Goal: Transaction & Acquisition: Book appointment/travel/reservation

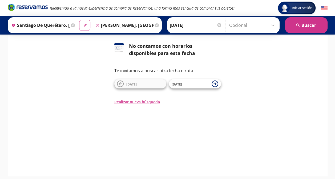
scroll to position [51, 0]
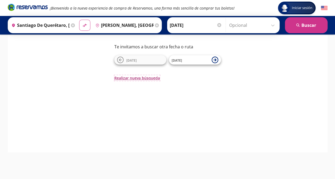
click at [140, 76] on button "Realizar nueva búsqueda" at bounding box center [137, 78] width 46 height 6
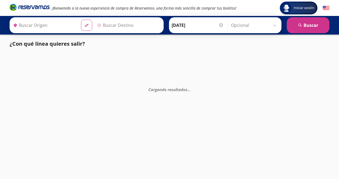
type input "Santiago de Querétaro, [GEOGRAPHIC_DATA]"
type input "[PERSON_NAME], [GEOGRAPHIC_DATA]"
type input "Santiago de Querétaro, [GEOGRAPHIC_DATA]"
type input "[PERSON_NAME], [GEOGRAPHIC_DATA]"
